Goal: Task Accomplishment & Management: Complete application form

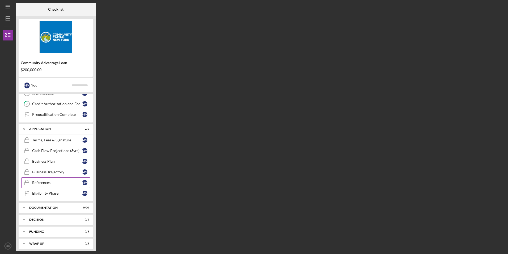
scroll to position [73, 0]
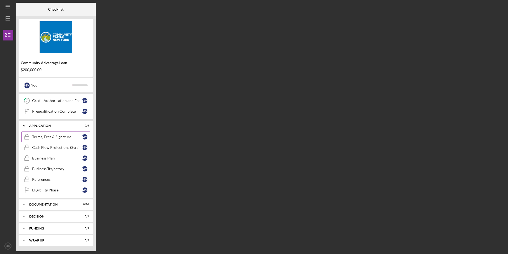
click at [38, 133] on link "Terms, Fees & Signature Terms, Fees & Signature M M" at bounding box center [55, 136] width 69 height 11
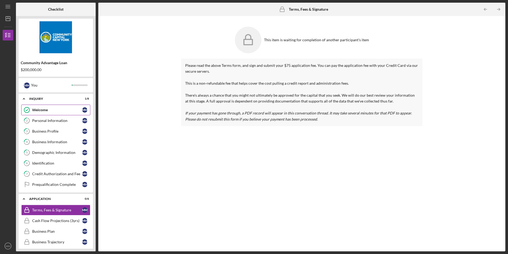
click at [52, 111] on div "Welcome" at bounding box center [57, 110] width 50 height 4
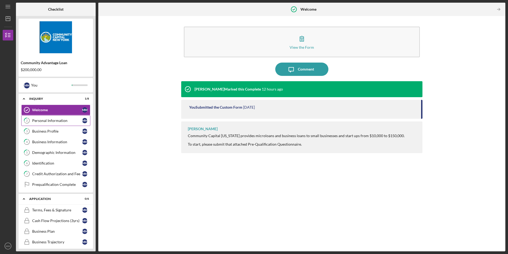
click at [54, 120] on div "Personal Information" at bounding box center [57, 120] width 50 height 4
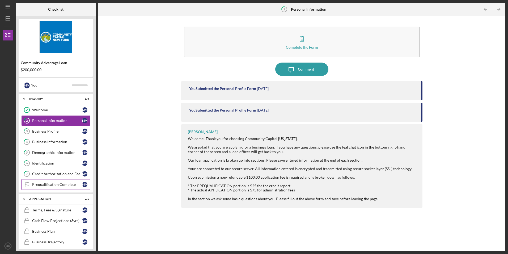
click at [47, 188] on link "Prequalification Complete Prequalification Complete M M" at bounding box center [55, 184] width 69 height 11
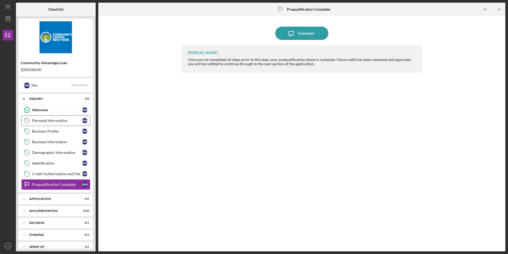
click at [54, 123] on link "2 Personal Information M M" at bounding box center [55, 120] width 69 height 11
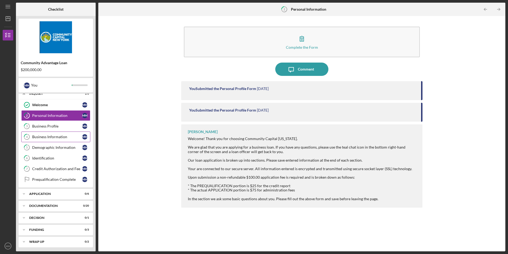
scroll to position [6, 0]
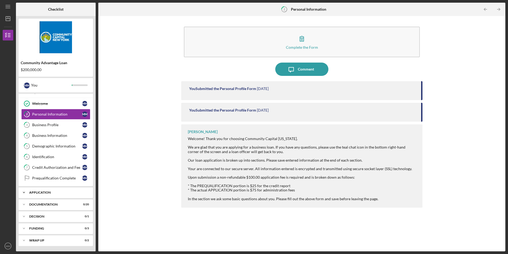
click at [41, 190] on div "Icon/Expander Application 0 / 6" at bounding box center [56, 192] width 74 height 11
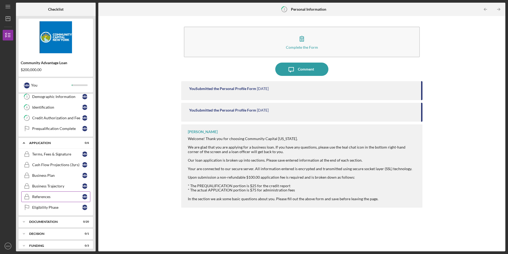
scroll to position [73, 0]
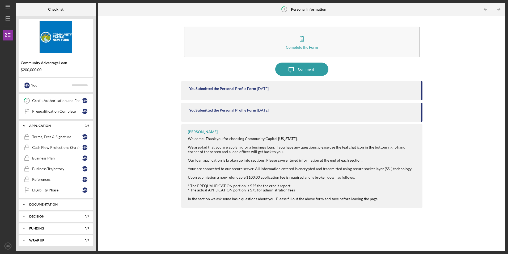
click at [45, 209] on div "Icon/Expander Documentation 0 / 20" at bounding box center [56, 204] width 74 height 11
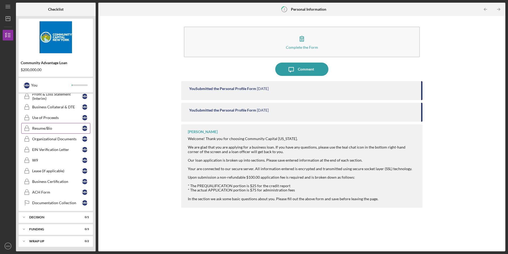
scroll to position [289, 0]
click at [49, 216] on div "Decision" at bounding box center [57, 216] width 57 height 3
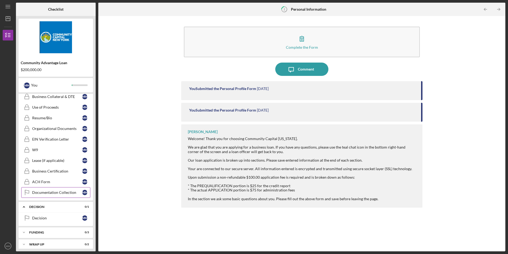
scroll to position [302, 0]
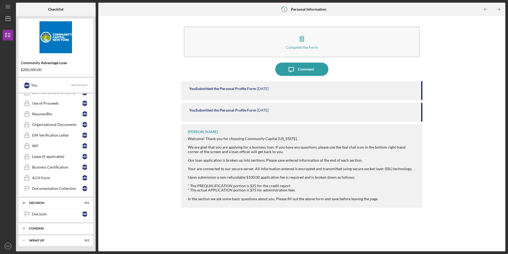
click at [47, 233] on div "Icon/Expander Funding 0 / 3" at bounding box center [56, 228] width 74 height 11
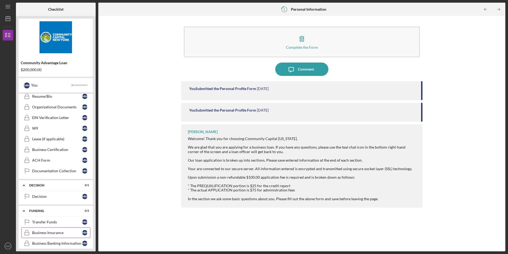
scroll to position [337, 0]
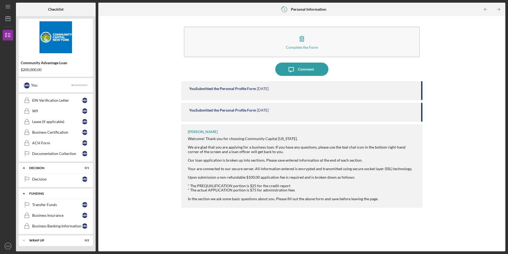
click at [51, 191] on div "Icon/Expander Funding 0 / 3" at bounding box center [56, 193] width 74 height 11
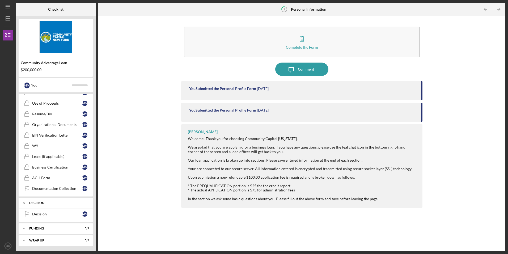
click at [50, 201] on div "Decision" at bounding box center [57, 202] width 57 height 3
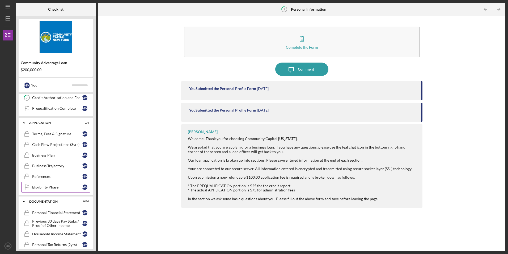
drag, startPoint x: 51, startPoint y: 203, endPoint x: 52, endPoint y: 195, distance: 8.5
click at [51, 203] on div "Icon/Expander Documentation 0 / 20" at bounding box center [56, 201] width 74 height 11
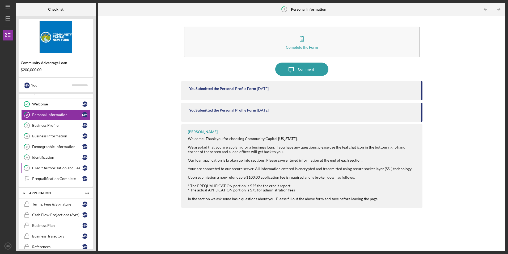
scroll to position [0, 0]
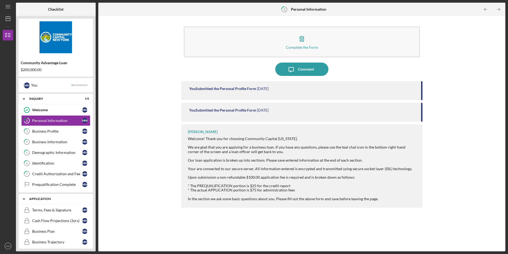
click at [50, 199] on div "Application" at bounding box center [57, 198] width 57 height 3
click at [39, 132] on div "Business Profile" at bounding box center [57, 131] width 50 height 4
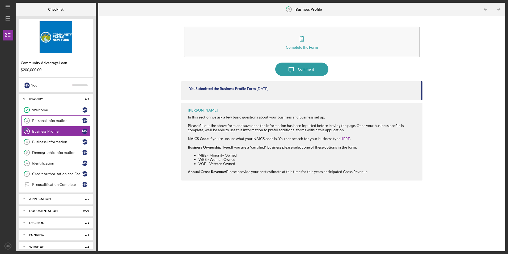
click at [41, 122] on div "Personal Information" at bounding box center [57, 120] width 50 height 4
